Goal: Task Accomplishment & Management: Use online tool/utility

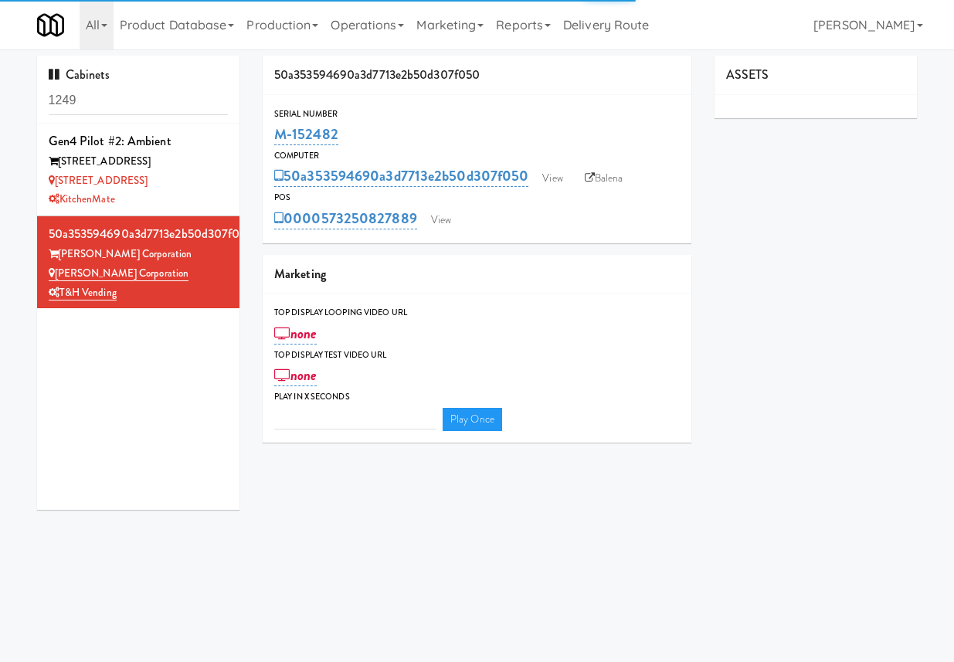
type input "3"
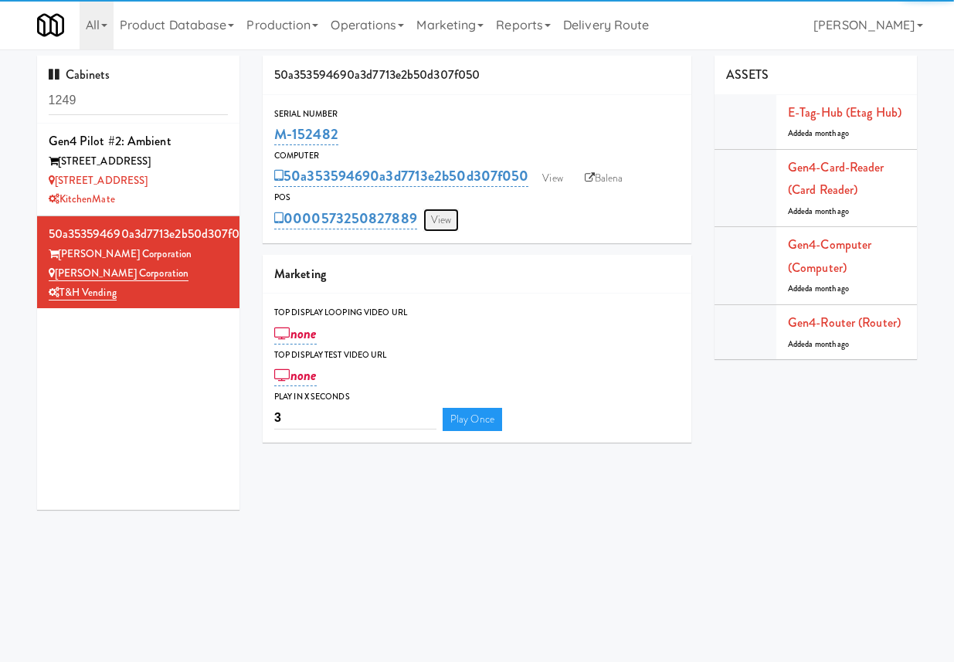
click at [434, 211] on link "View" at bounding box center [441, 220] width 36 height 23
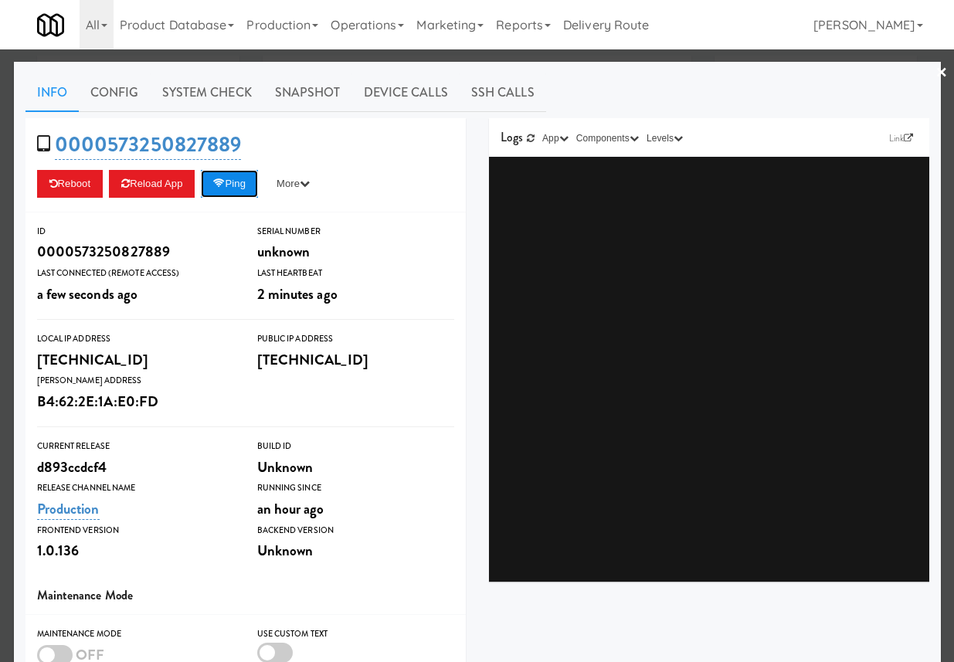
click at [255, 194] on button "Ping" at bounding box center [229, 184] width 57 height 28
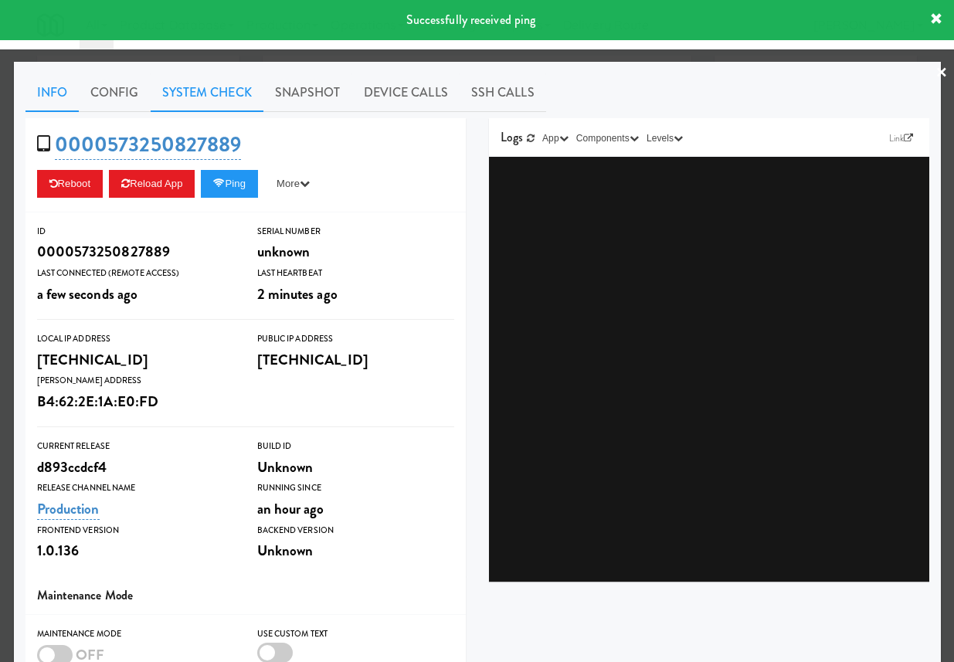
click at [233, 101] on link "System Check" at bounding box center [207, 92] width 113 height 39
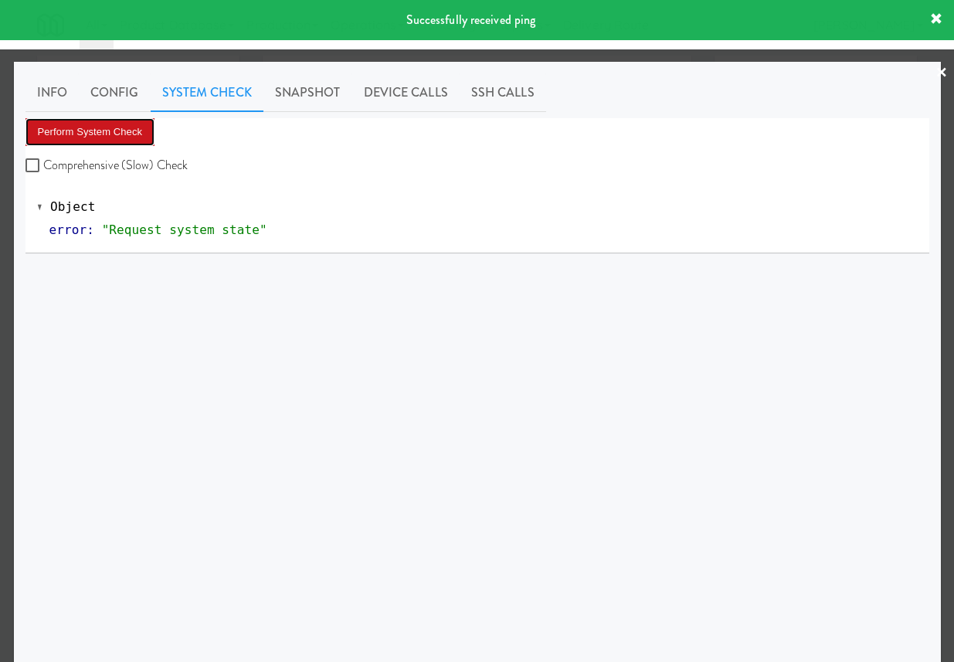
click at [116, 141] on button "Perform System Check" at bounding box center [91, 132] width 130 height 28
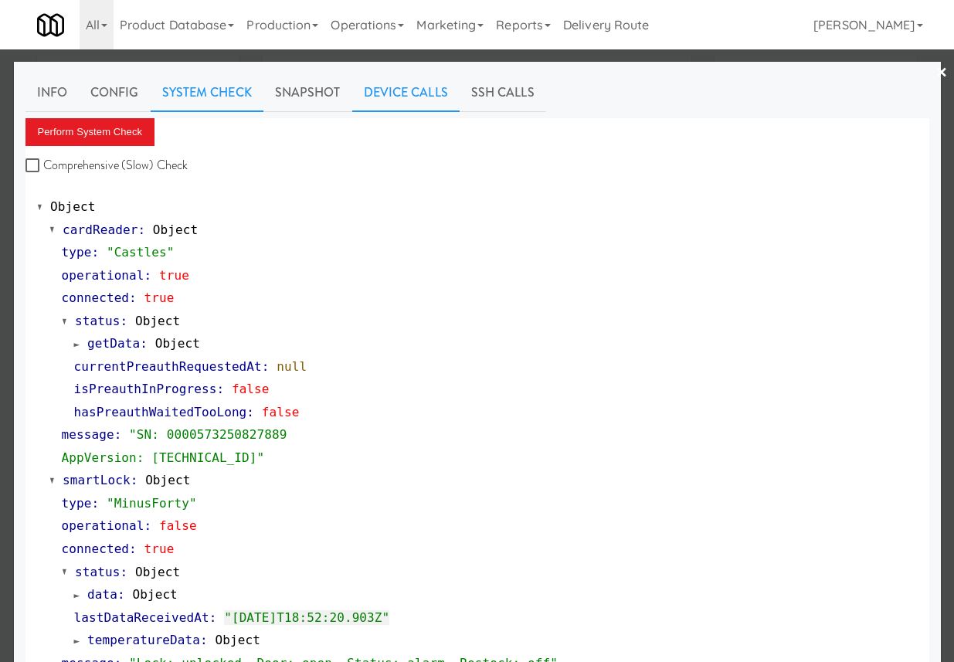
click at [413, 90] on link "Device Calls" at bounding box center [405, 92] width 107 height 39
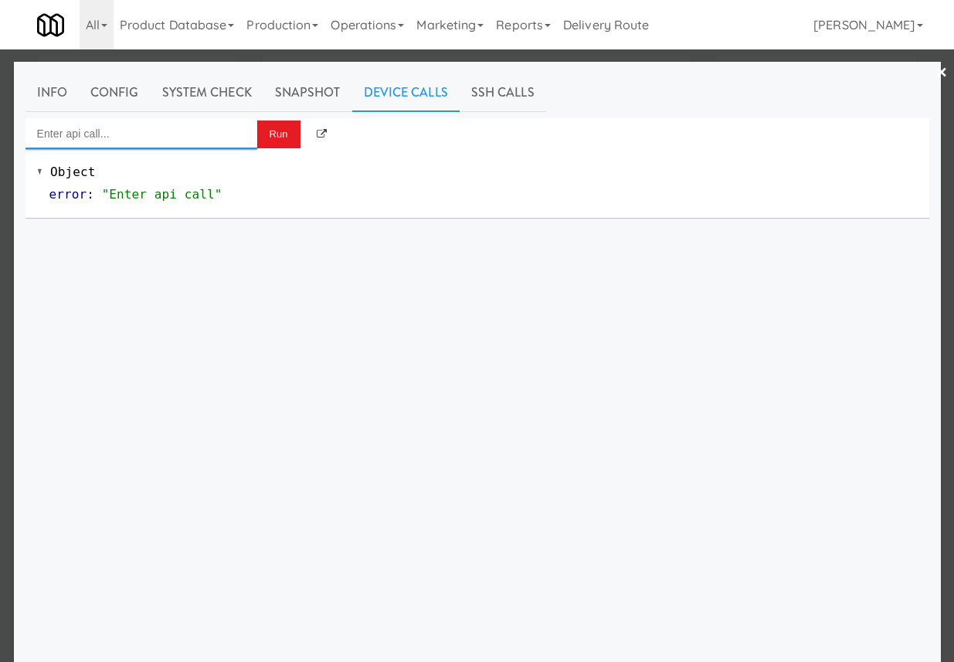
click at [174, 137] on input "Enter api call..." at bounding box center [142, 133] width 232 height 31
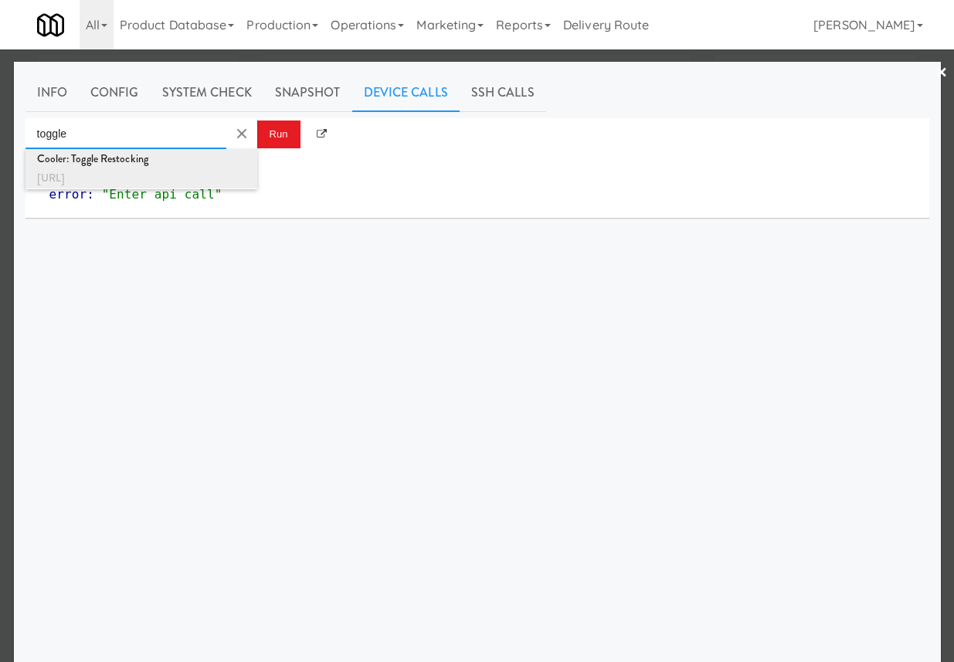
click at [192, 158] on div "Cooler: Toggle Restocking" at bounding box center [141, 159] width 209 height 20
type input "Cooler: Toggle Restocking"
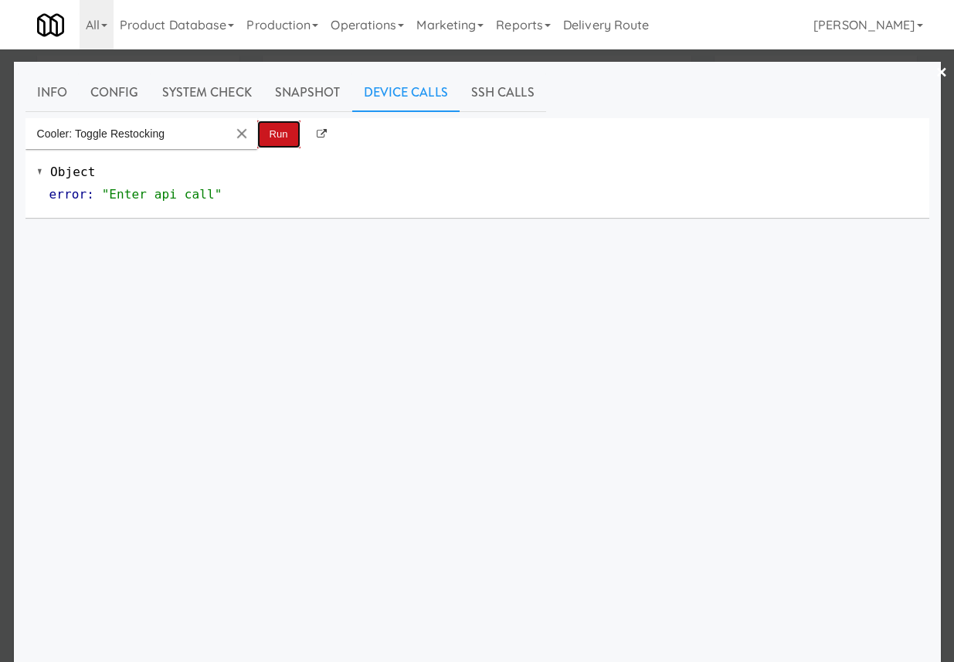
click at [285, 134] on button "Run" at bounding box center [278, 135] width 43 height 28
click at [660, 56] on div at bounding box center [477, 331] width 954 height 662
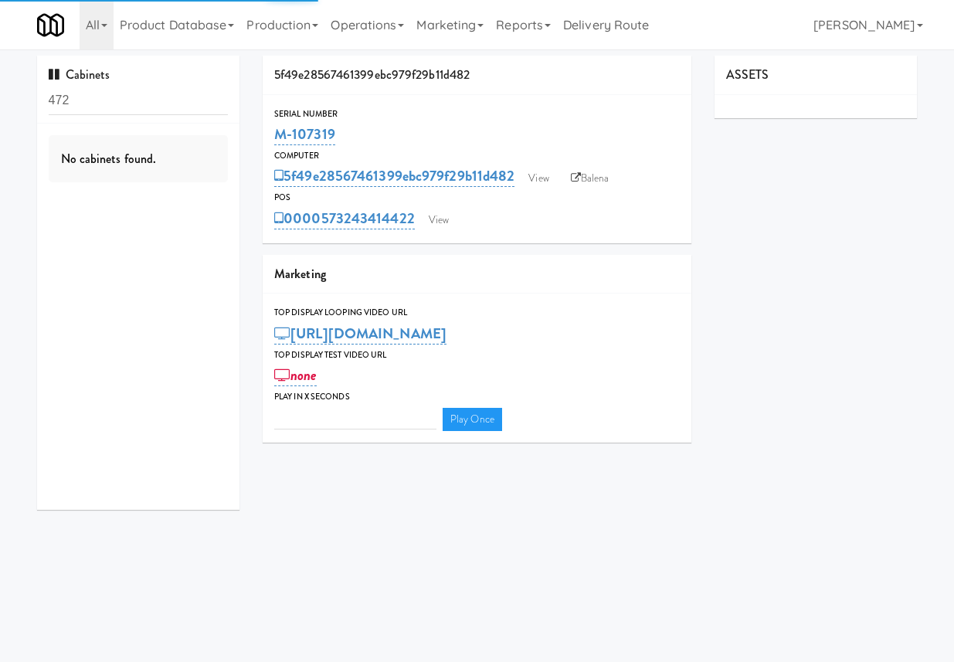
type input "3"
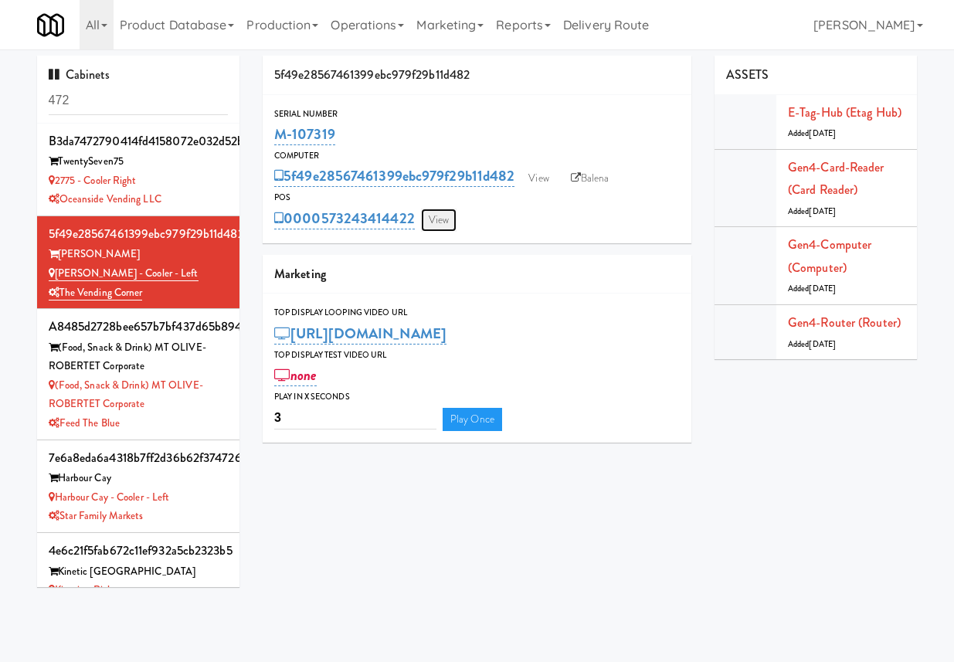
click at [438, 214] on link "View" at bounding box center [439, 220] width 36 height 23
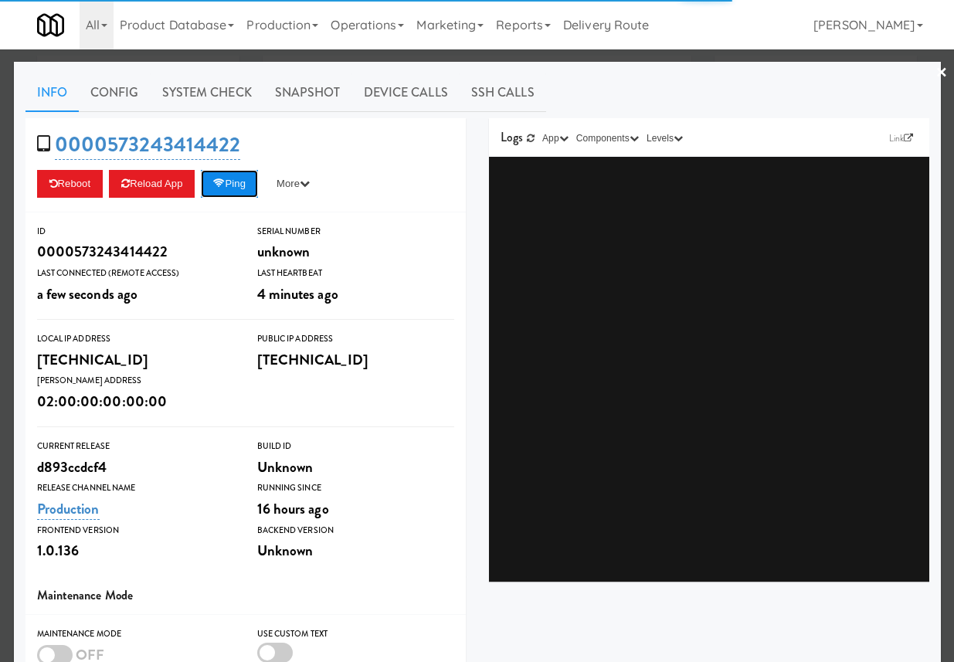
click at [253, 182] on button "Ping" at bounding box center [229, 184] width 57 height 28
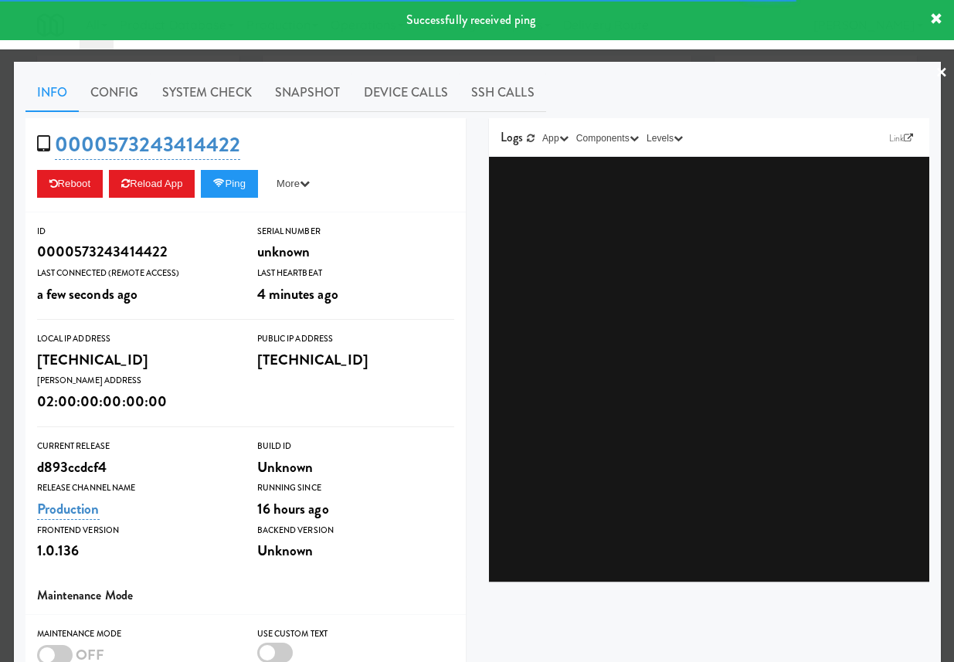
click at [342, 54] on div at bounding box center [477, 331] width 954 height 662
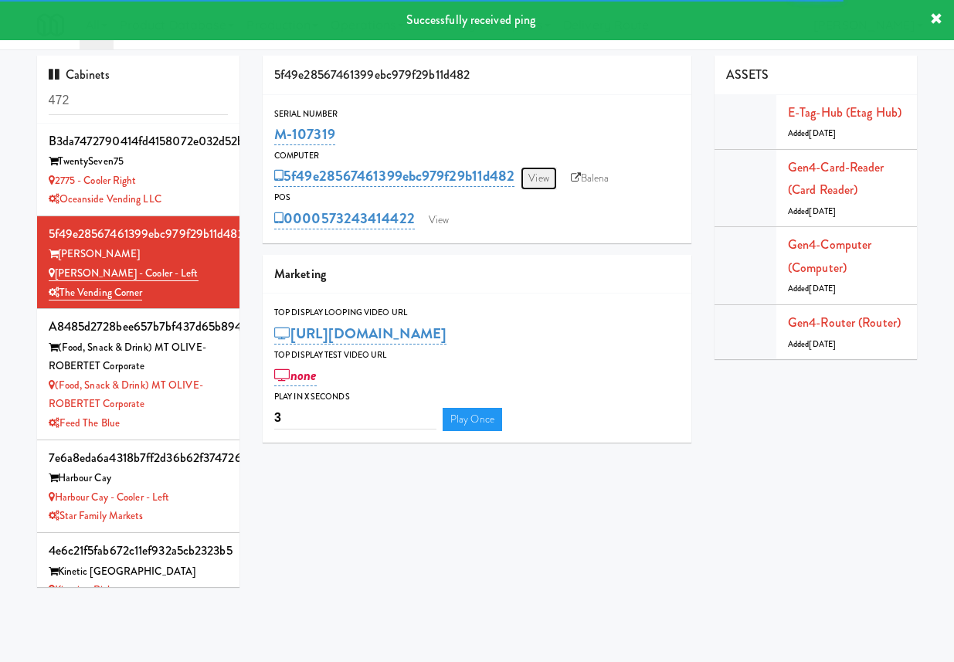
click at [537, 175] on link "View" at bounding box center [539, 178] width 36 height 23
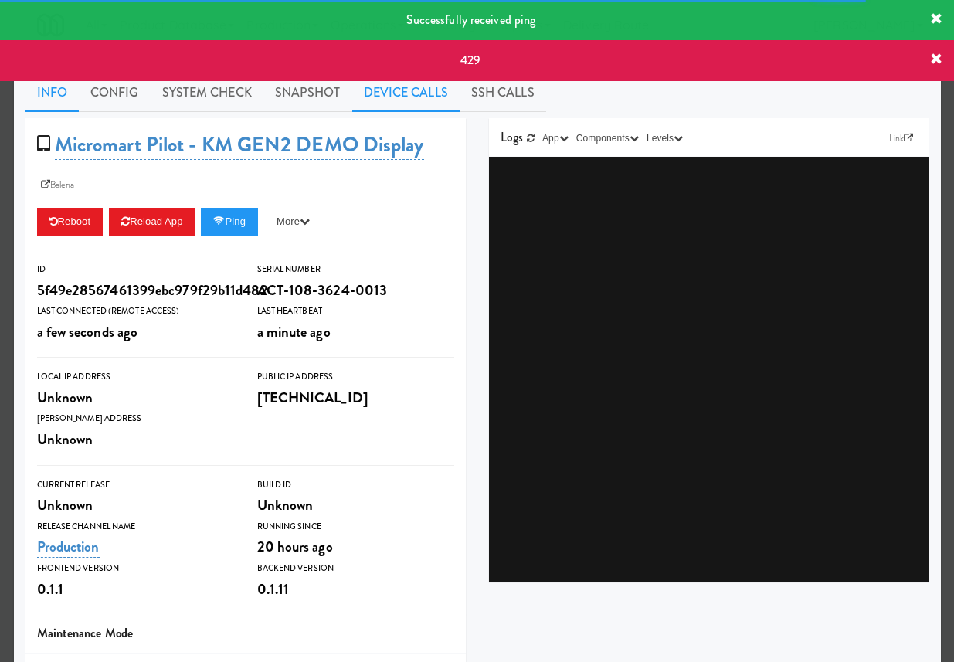
click at [429, 98] on link "Device Calls" at bounding box center [405, 92] width 107 height 39
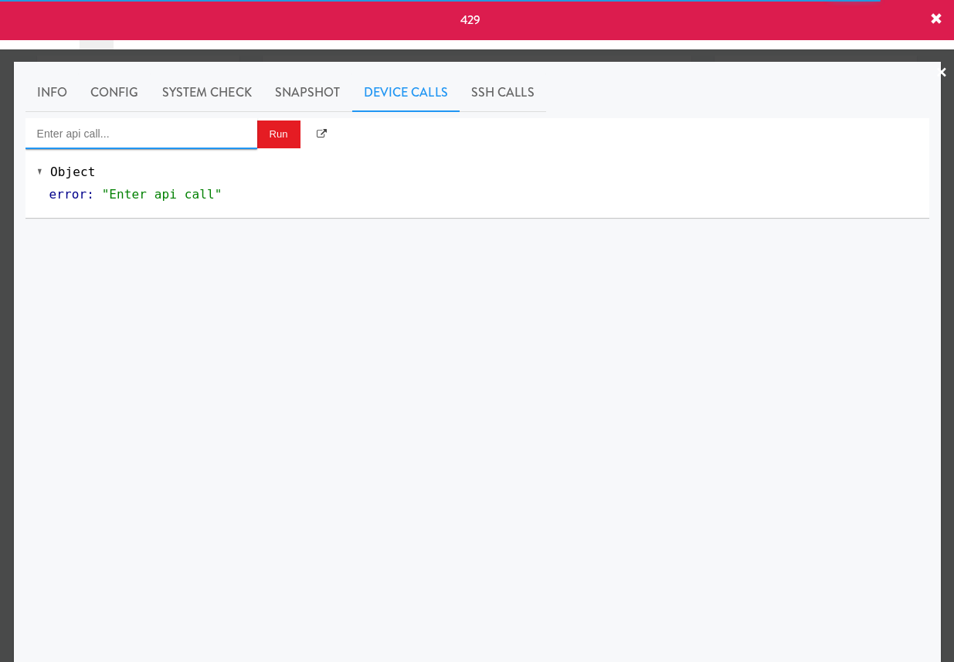
click at [244, 132] on input "Enter api call..." at bounding box center [142, 133] width 232 height 31
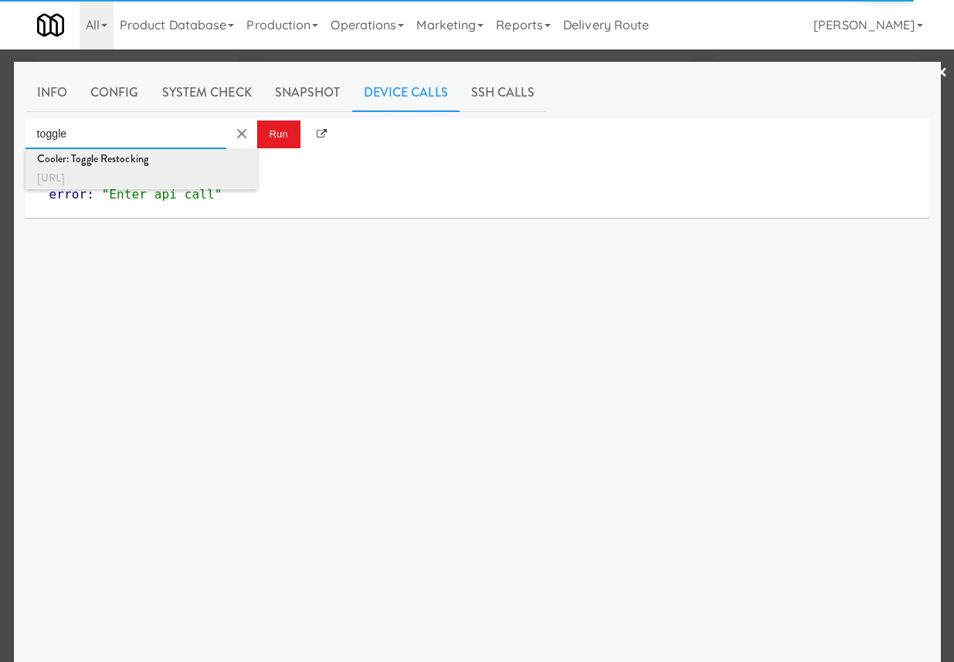
click at [232, 168] on div "[URL]" at bounding box center [141, 178] width 209 height 20
type input "Cooler: Toggle Restocking"
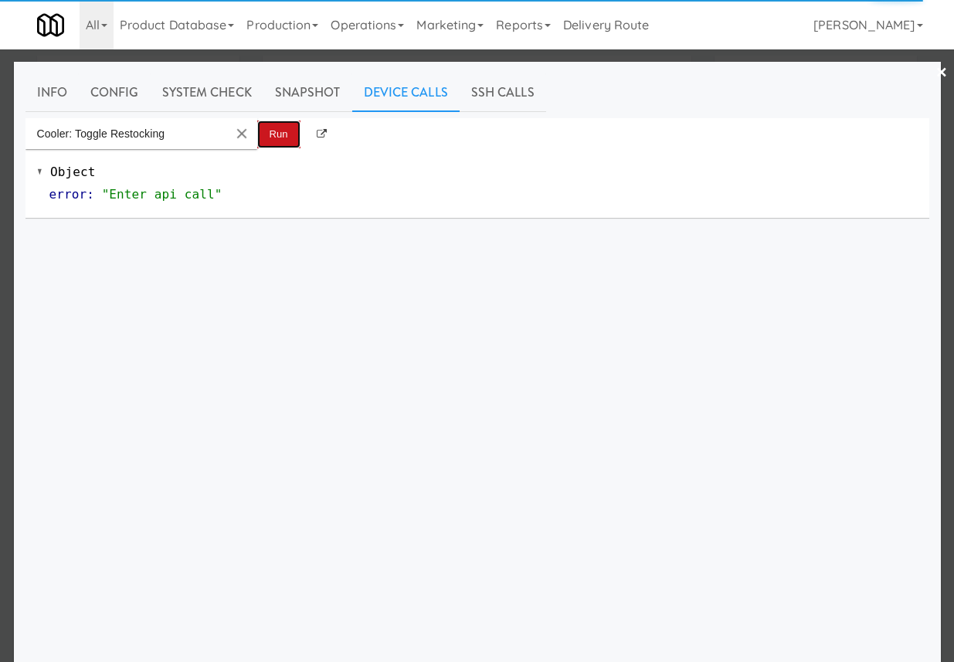
click at [289, 131] on button "Run" at bounding box center [278, 135] width 43 height 28
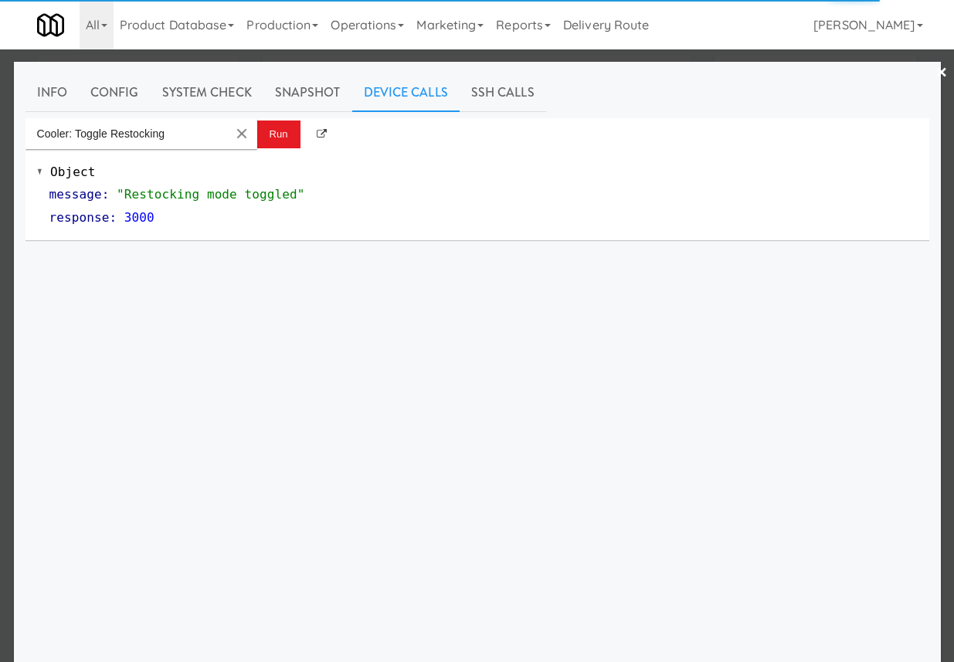
click at [495, 53] on div at bounding box center [477, 331] width 954 height 662
